Goal: Information Seeking & Learning: Check status

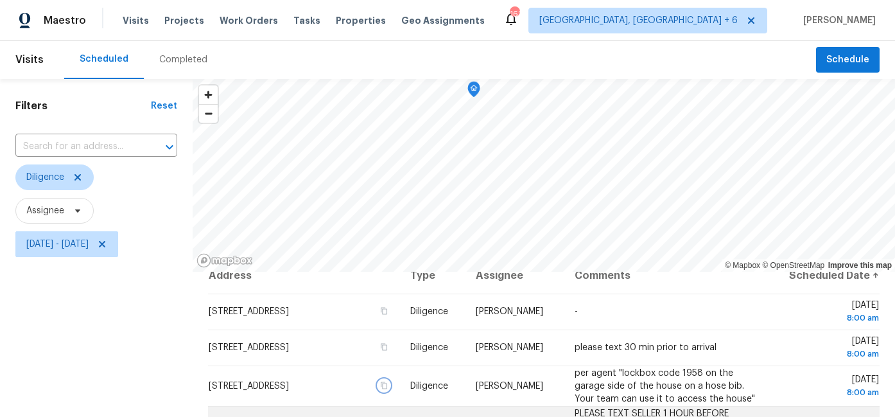
scroll to position [188, 0]
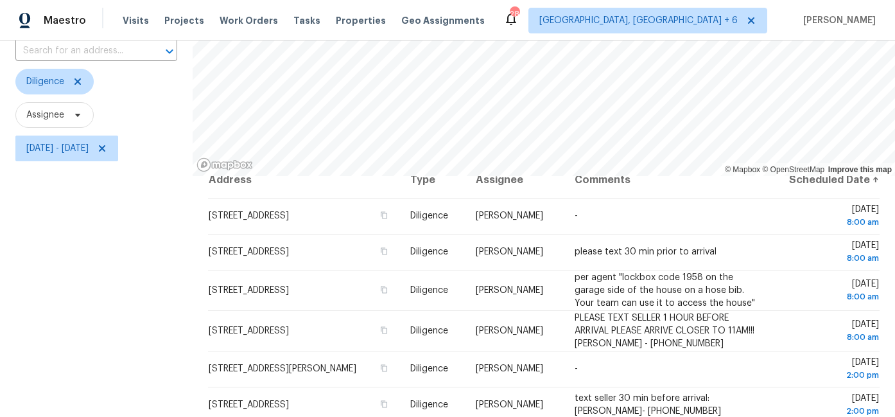
scroll to position [74, 0]
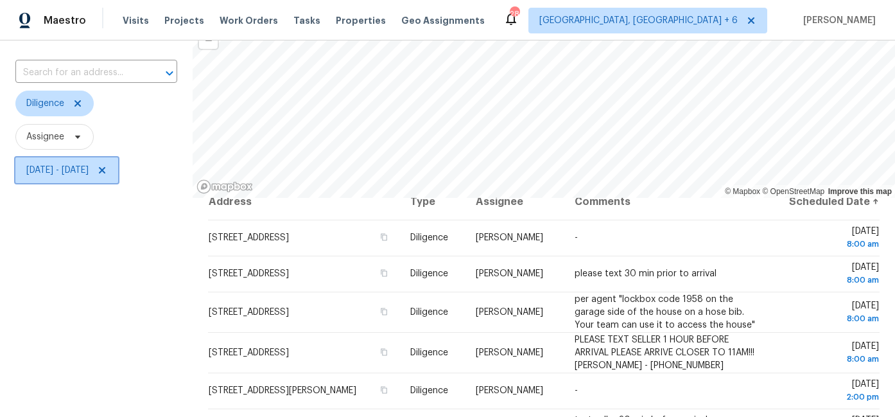
click at [89, 171] on span "[DATE] - [DATE]" at bounding box center [57, 170] width 62 height 13
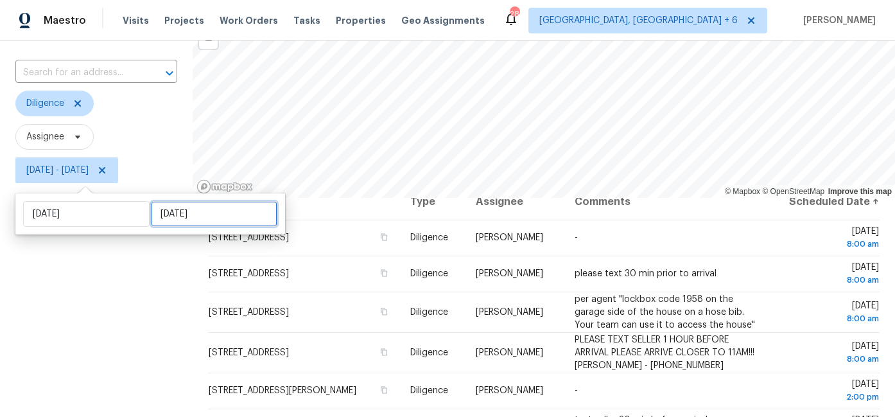
click at [197, 213] on input "Fri, Sep 19" at bounding box center [214, 214] width 127 height 26
select select "8"
select select "2025"
select select "9"
select select "2025"
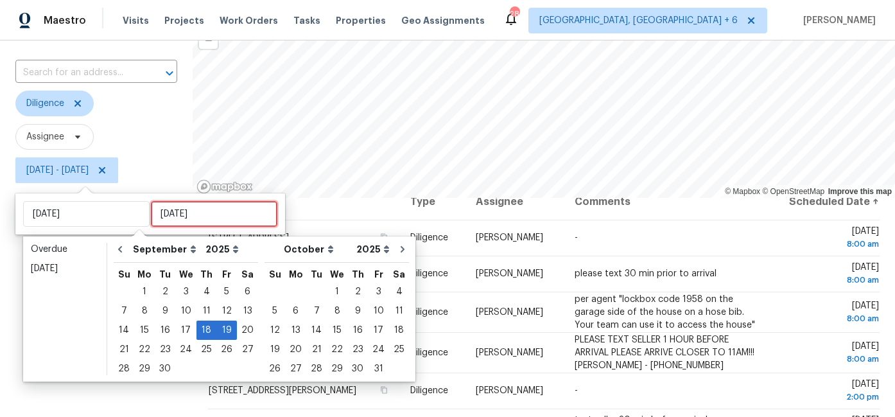
click at [197, 213] on input "[DATE]" at bounding box center [214, 214] width 127 height 26
type input "Thu, Sep 11"
type input "Thu, Sep 18"
click at [161, 349] on div "23" at bounding box center [165, 349] width 21 height 18
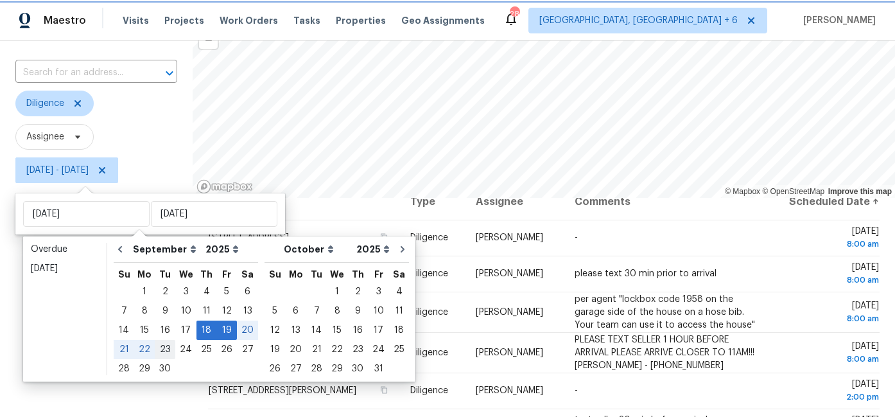
type input "[DATE]"
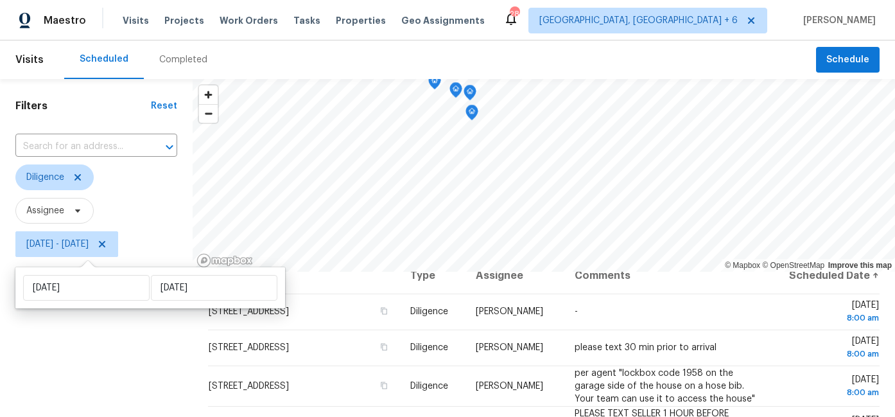
click at [136, 358] on div "Filters Reset ​ Diligence Assignee Thu, Sep 18 - Tue, Sep 23" at bounding box center [96, 342] width 193 height 526
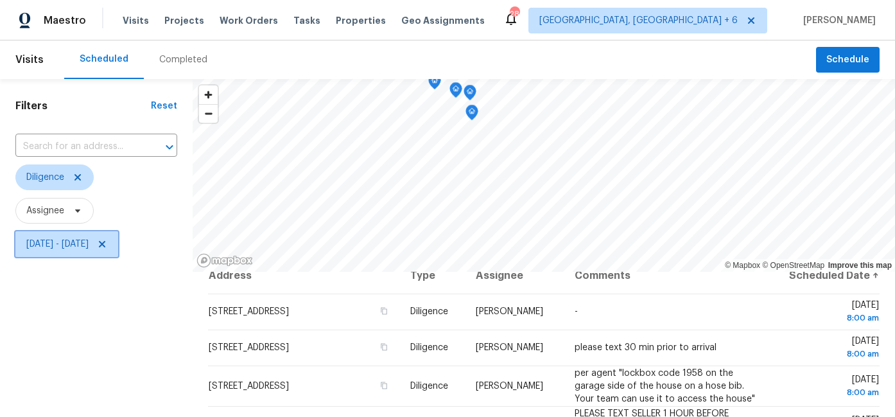
click at [31, 256] on span "Thu, Sep 18 - Tue, Sep 23" at bounding box center [66, 244] width 103 height 26
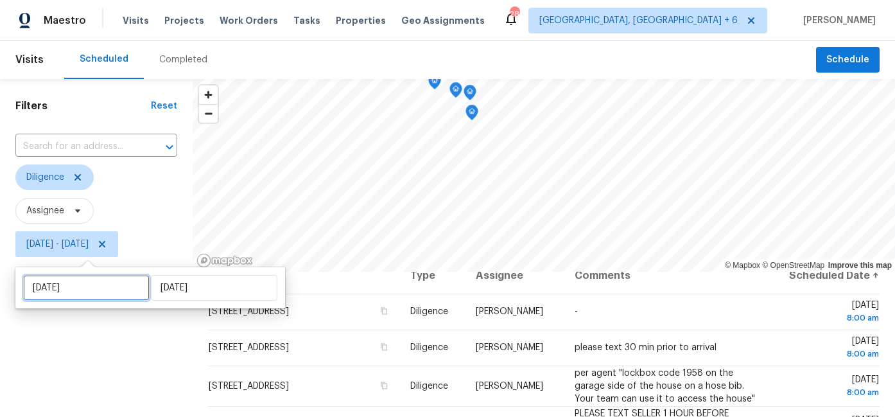
click at [83, 292] on input "Thu, Sep 18" at bounding box center [86, 288] width 127 height 26
select select "8"
select select "2025"
select select "9"
select select "2025"
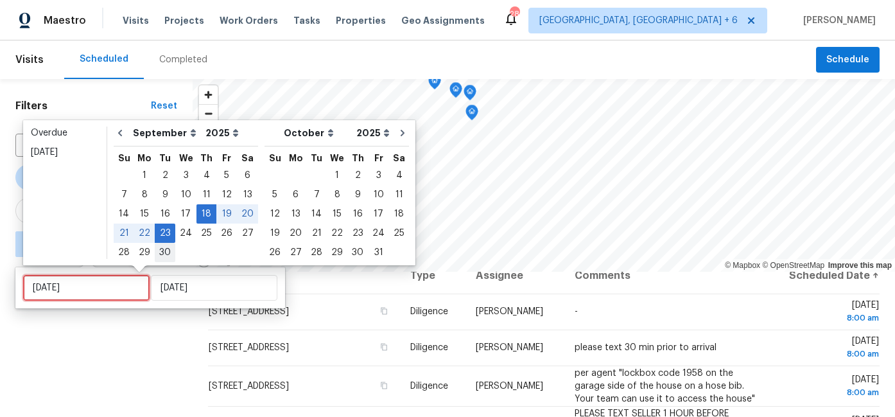
type input "Sun, Sep 28"
type input "[DATE]"
type input "Wed, Sep 24"
type input "[DATE]"
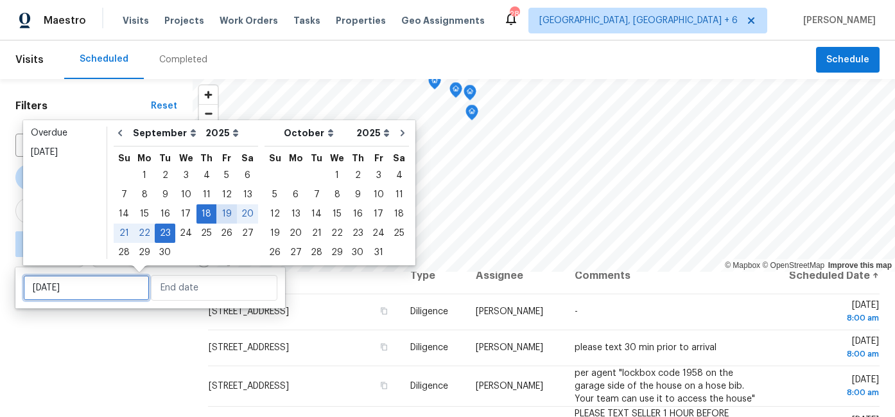
type input "[DATE]"
click at [224, 213] on div "19" at bounding box center [226, 214] width 21 height 18
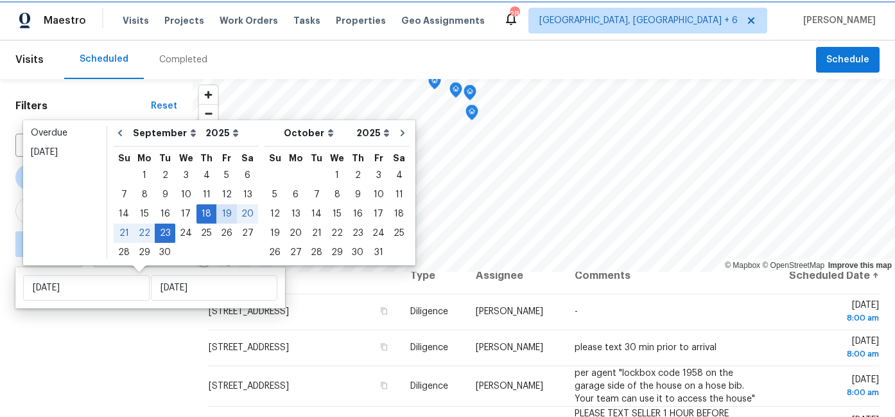
type input "[DATE]"
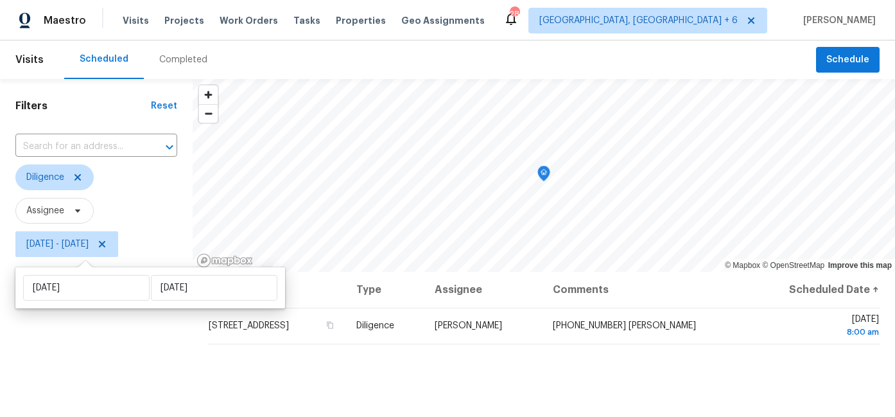
click at [145, 351] on div "Filters Reset ​ Diligence Assignee Fri, Sep 19 - Tue, Sep 23" at bounding box center [96, 342] width 193 height 526
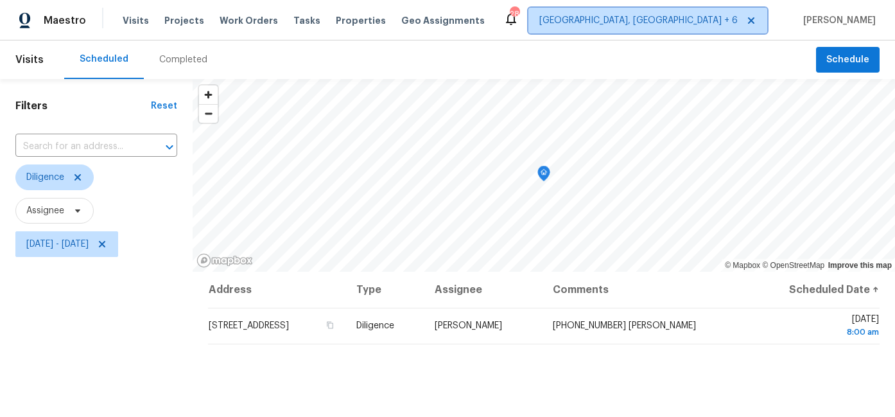
click at [701, 23] on span "Richmond, VA + 6" at bounding box center [639, 20] width 198 height 13
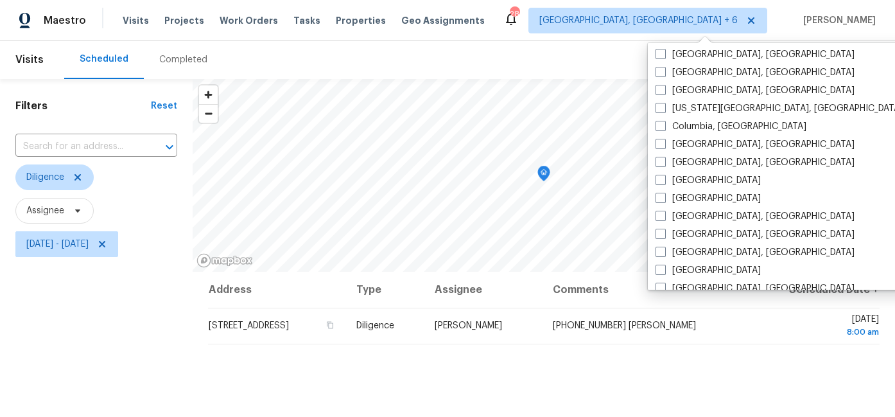
scroll to position [309, 0]
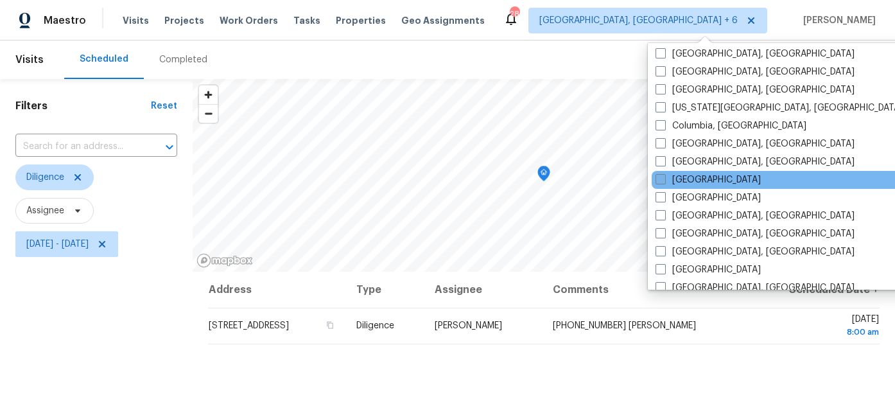
click at [667, 180] on label "Dallas" at bounding box center [708, 179] width 105 height 13
click at [664, 180] on input "Dallas" at bounding box center [660, 177] width 8 height 8
checkbox input "true"
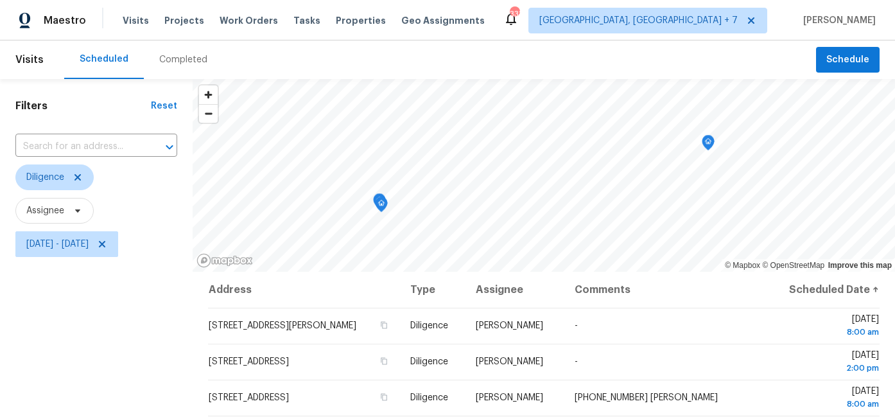
click at [160, 346] on div "Filters Reset ​ Diligence Assignee Fri, Sep 19 - Tue, Sep 23" at bounding box center [96, 342] width 193 height 526
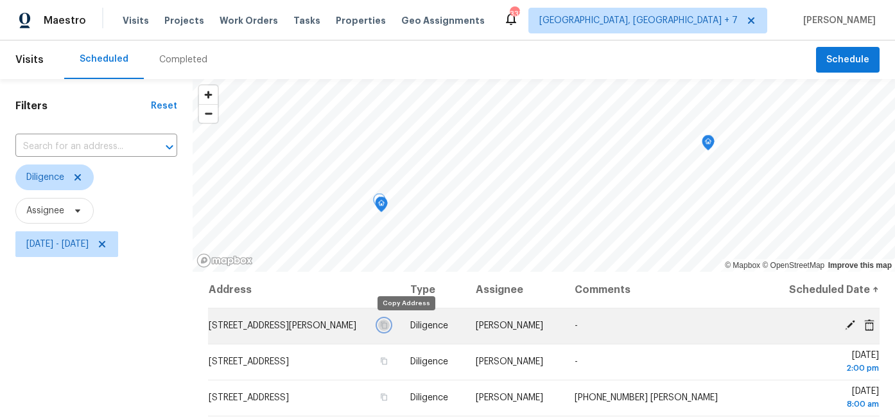
click at [387, 325] on icon "button" at bounding box center [384, 325] width 6 height 7
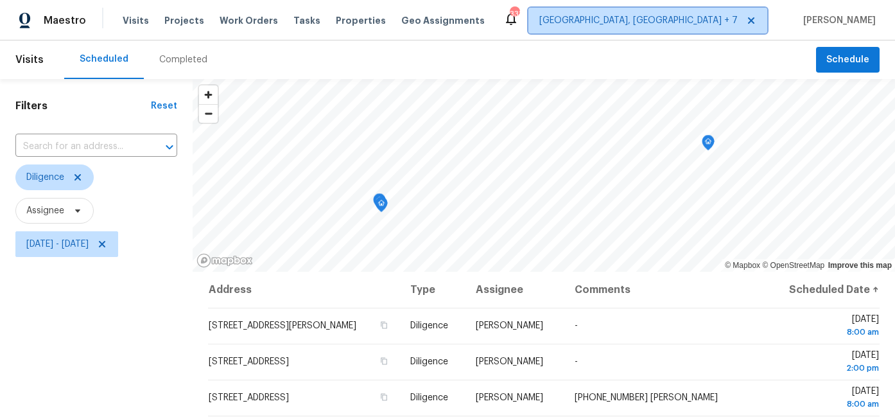
click at [706, 22] on span "Richmond, VA + 7" at bounding box center [639, 20] width 198 height 13
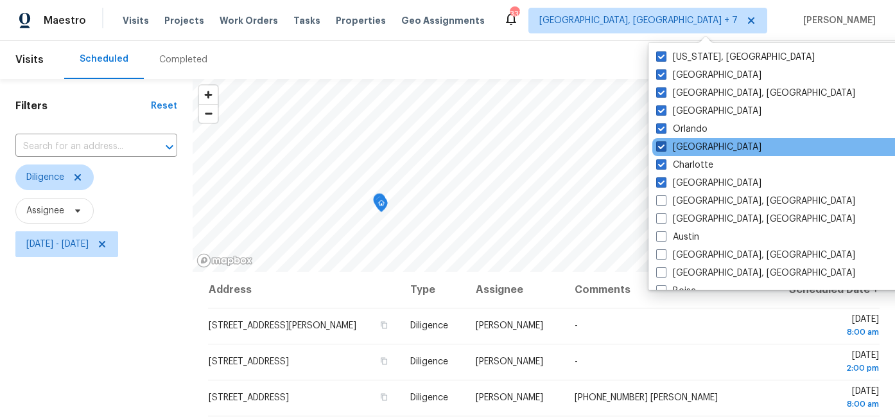
click at [664, 149] on span at bounding box center [661, 146] width 10 height 10
click at [664, 149] on input "Dallas" at bounding box center [660, 145] width 8 height 8
checkbox input "false"
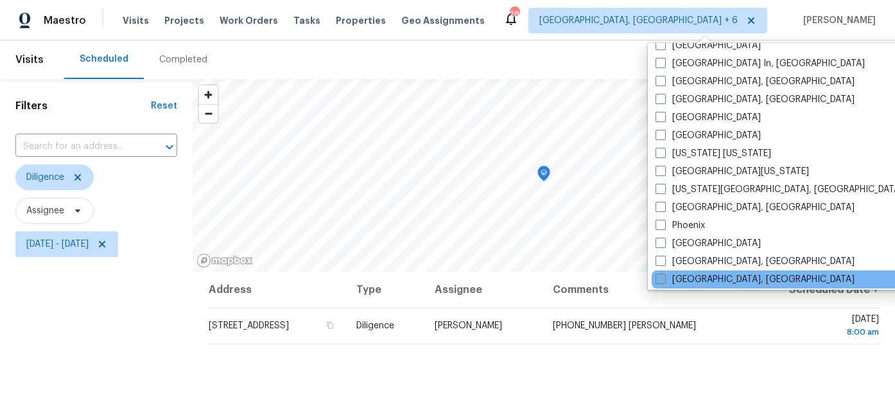
scroll to position [656, 0]
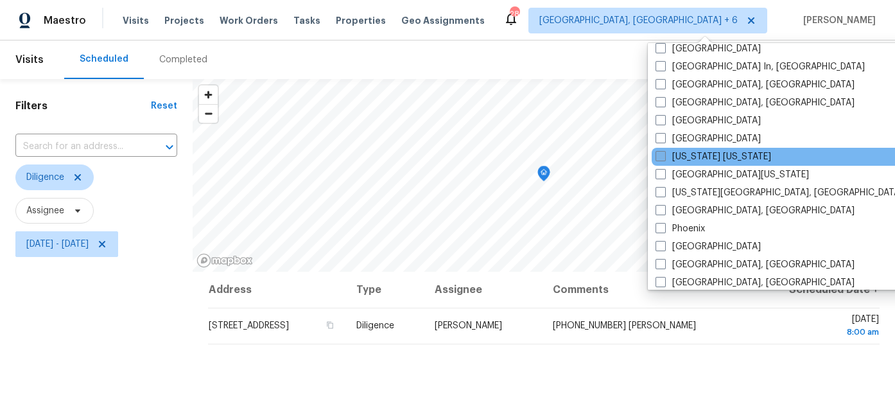
click at [665, 157] on span at bounding box center [661, 156] width 10 height 10
click at [664, 157] on input "New York New Jersey" at bounding box center [660, 154] width 8 height 8
checkbox input "true"
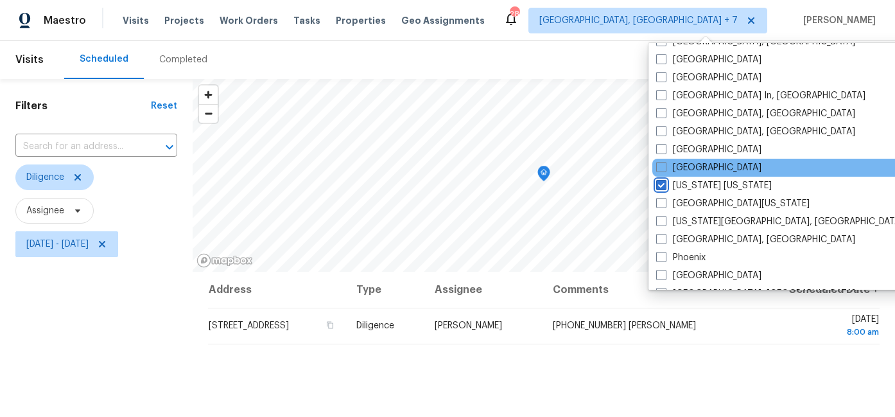
scroll to position [624, 0]
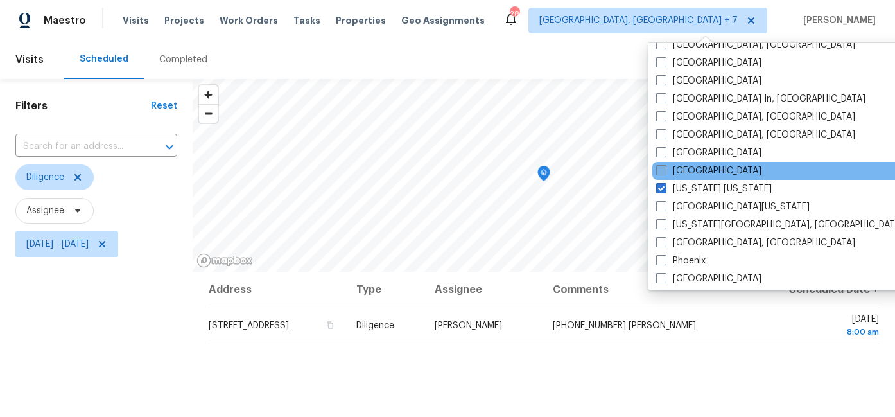
click at [663, 171] on span at bounding box center [661, 170] width 10 height 10
click at [663, 171] on input "Nashville" at bounding box center [660, 168] width 8 height 8
checkbox input "true"
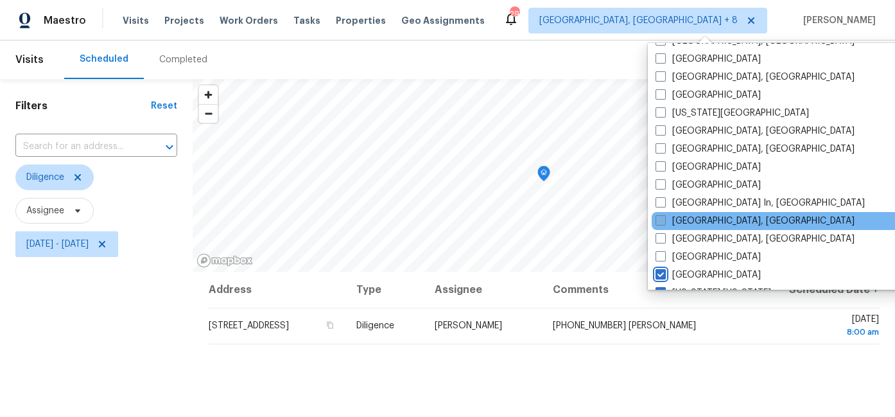
scroll to position [490, 0]
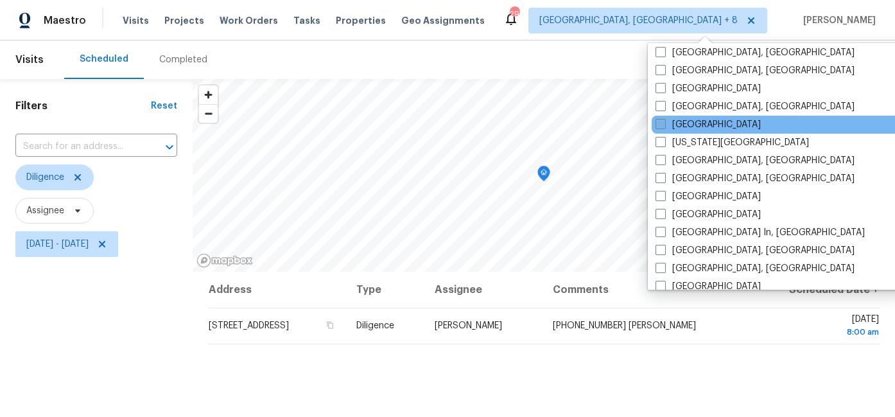
click at [664, 122] on span at bounding box center [661, 124] width 10 height 10
click at [664, 122] on input "Jacksonville" at bounding box center [660, 122] width 8 height 8
checkbox input "true"
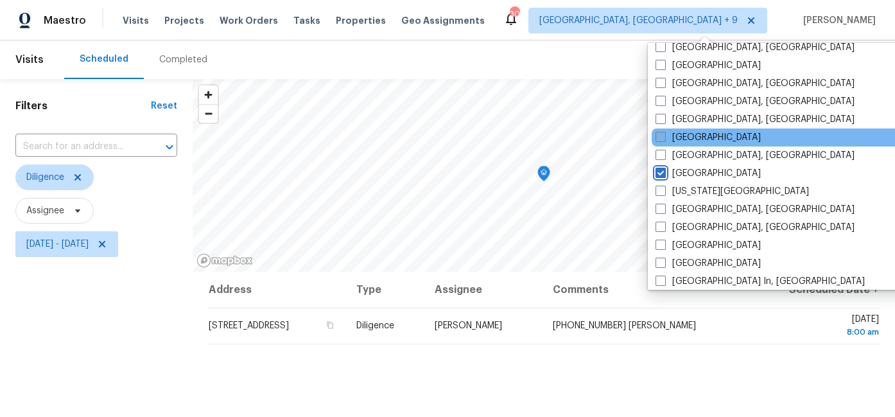
scroll to position [431, 0]
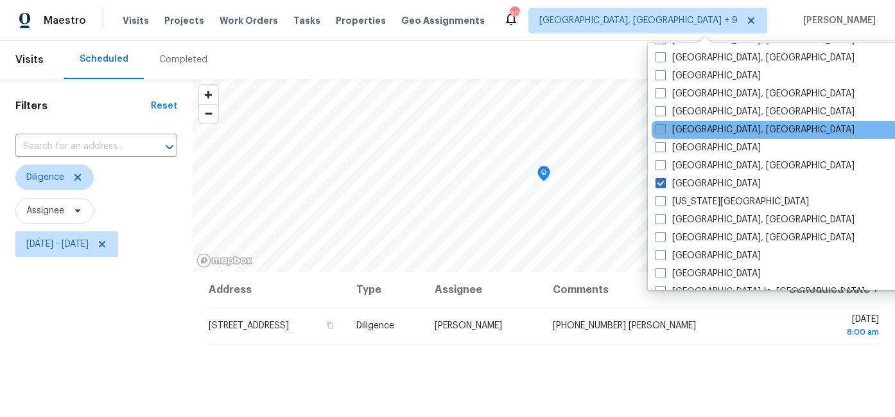
click at [683, 128] on label "Greenville, SC" at bounding box center [755, 129] width 199 height 13
click at [664, 128] on input "Greenville, SC" at bounding box center [660, 127] width 8 height 8
checkbox input "true"
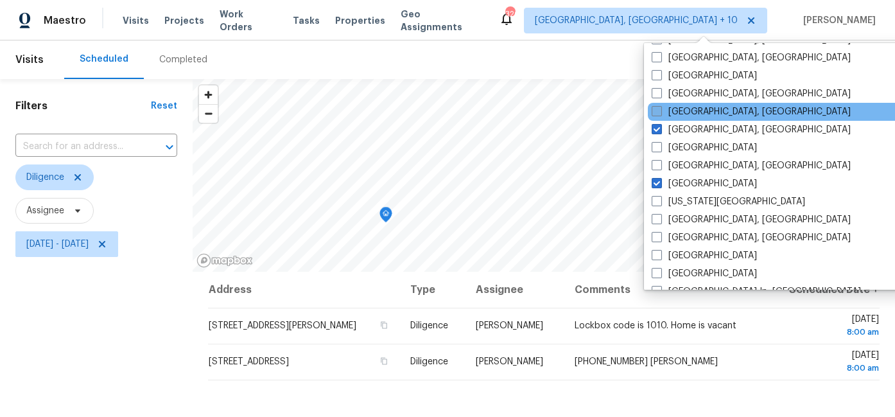
click at [693, 115] on label "Greensboro, NC" at bounding box center [751, 111] width 199 height 13
click at [660, 114] on input "Greensboro, NC" at bounding box center [656, 109] width 8 height 8
checkbox input "true"
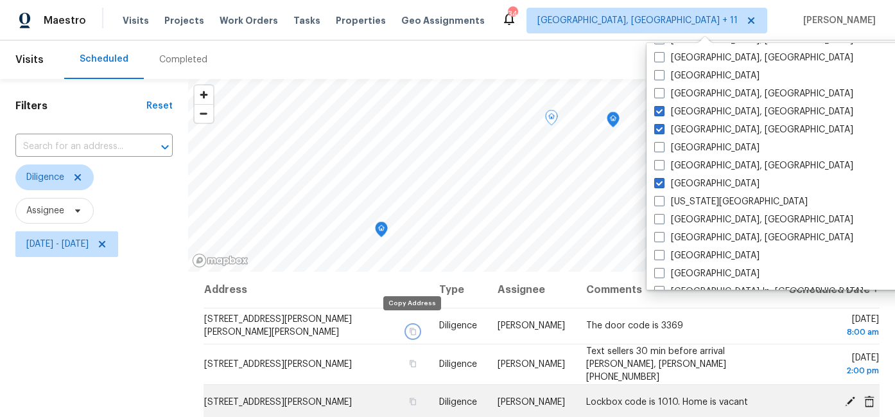
drag, startPoint x: 412, startPoint y: 323, endPoint x: 626, endPoint y: 390, distance: 224.1
click at [413, 328] on icon "button" at bounding box center [413, 331] width 6 height 7
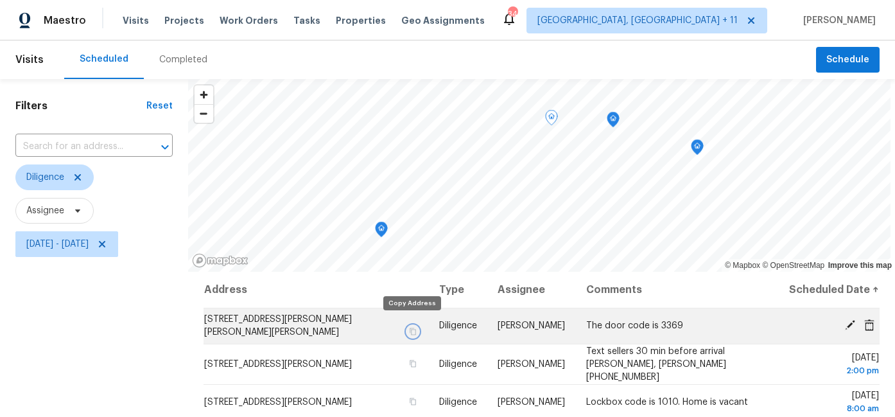
click at [414, 328] on icon "button" at bounding box center [413, 332] width 8 height 8
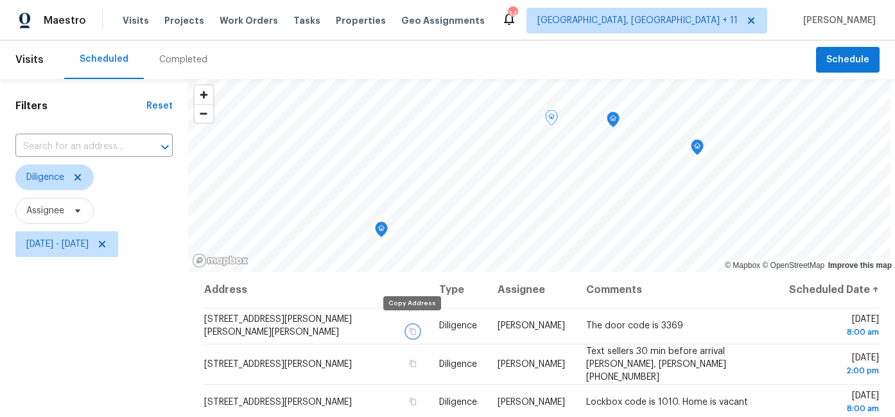
drag, startPoint x: 410, startPoint y: 324, endPoint x: 418, endPoint y: 303, distance: 22.8
click at [410, 328] on icon "button" at bounding box center [413, 332] width 8 height 8
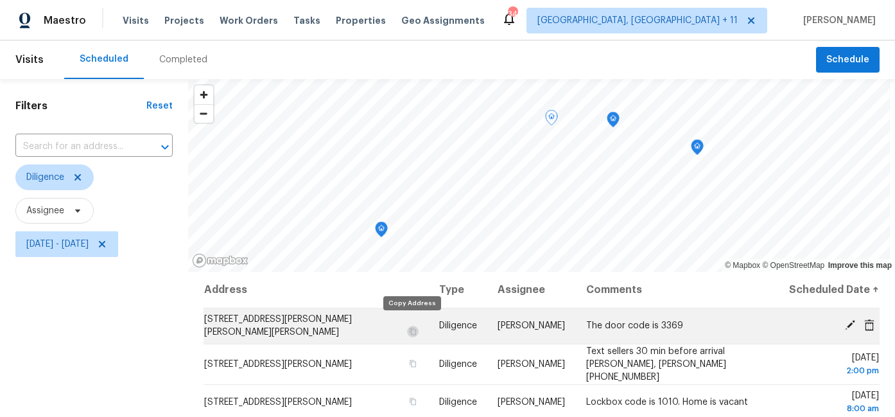
click at [642, 331] on td "The door code is 3369" at bounding box center [677, 326] width 203 height 36
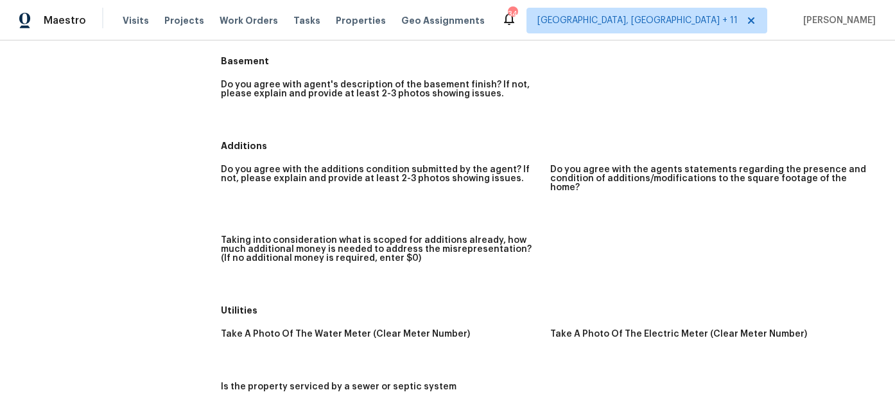
scroll to position [1539, 0]
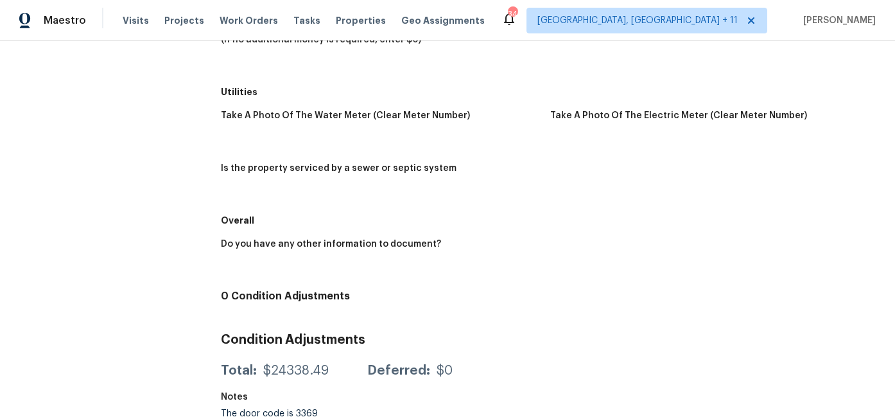
click at [302, 409] on div "The door code is 3369" at bounding box center [320, 413] width 198 height 9
copy div "3369"
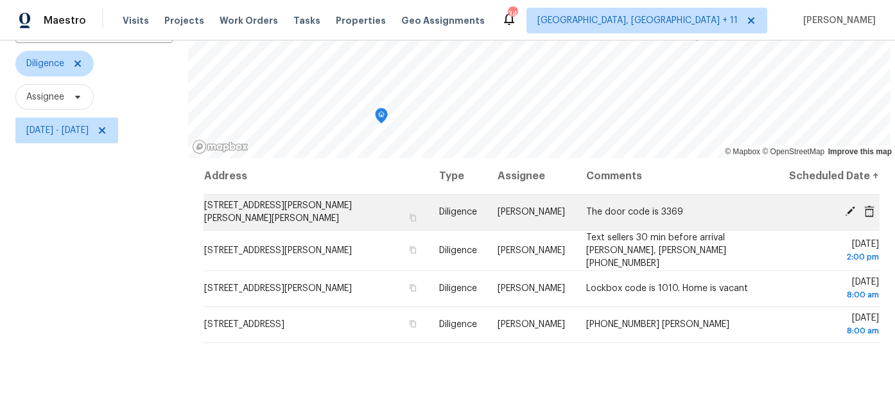
scroll to position [120, 0]
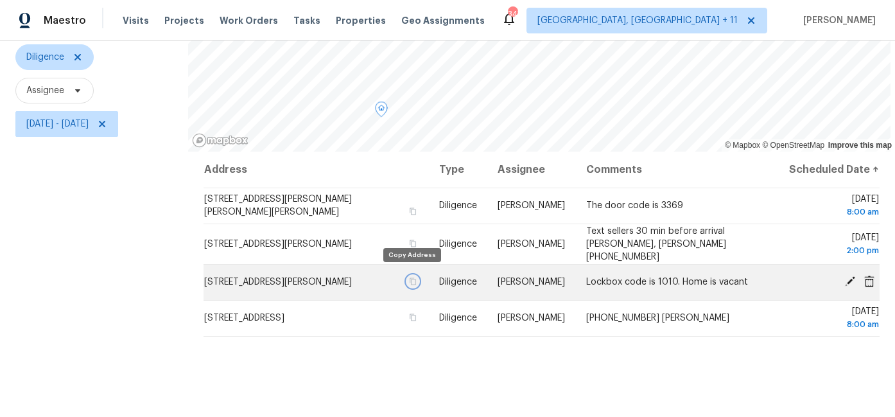
click at [410, 277] on icon "button" at bounding box center [413, 281] width 8 height 8
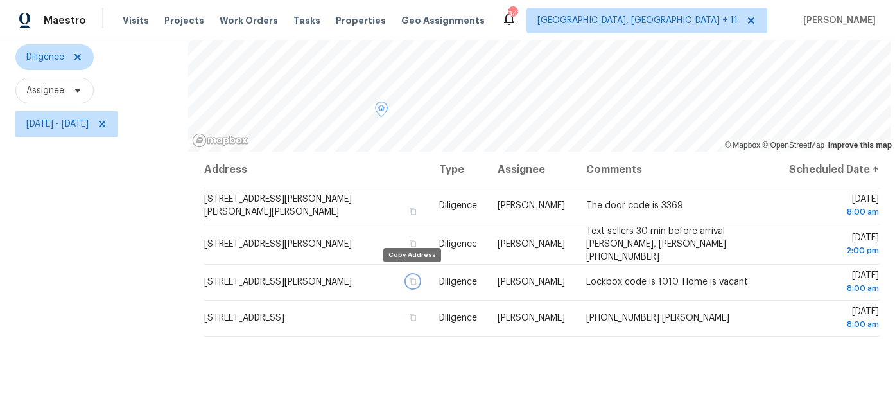
drag, startPoint x: 414, startPoint y: 277, endPoint x: 800, endPoint y: 315, distance: 387.9
click at [418, 274] on td "[STREET_ADDRESS][PERSON_NAME]" at bounding box center [316, 282] width 225 height 36
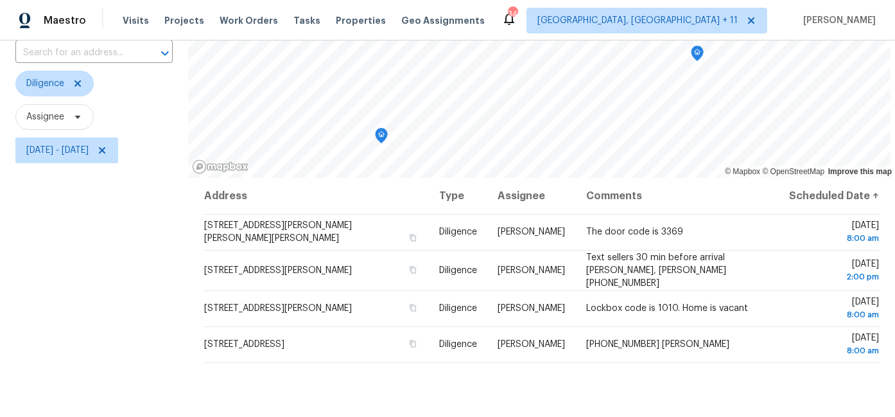
scroll to position [94, 0]
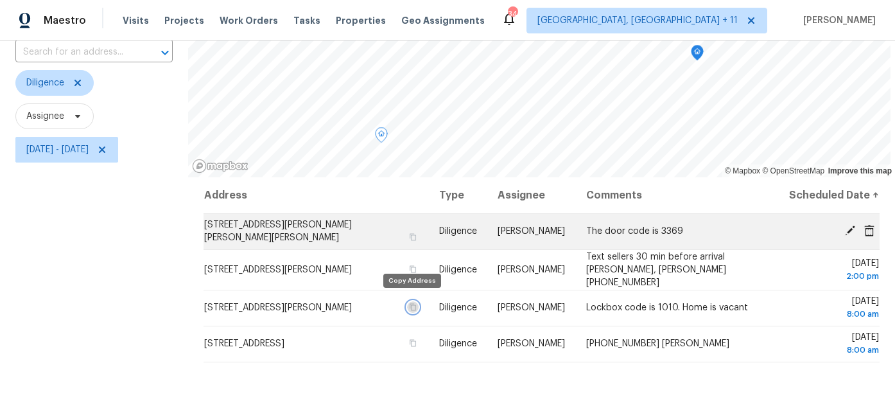
drag, startPoint x: 414, startPoint y: 303, endPoint x: 545, endPoint y: 222, distance: 153.7
click at [415, 301] on button "button" at bounding box center [413, 307] width 12 height 12
